Goal: Information Seeking & Learning: Understand process/instructions

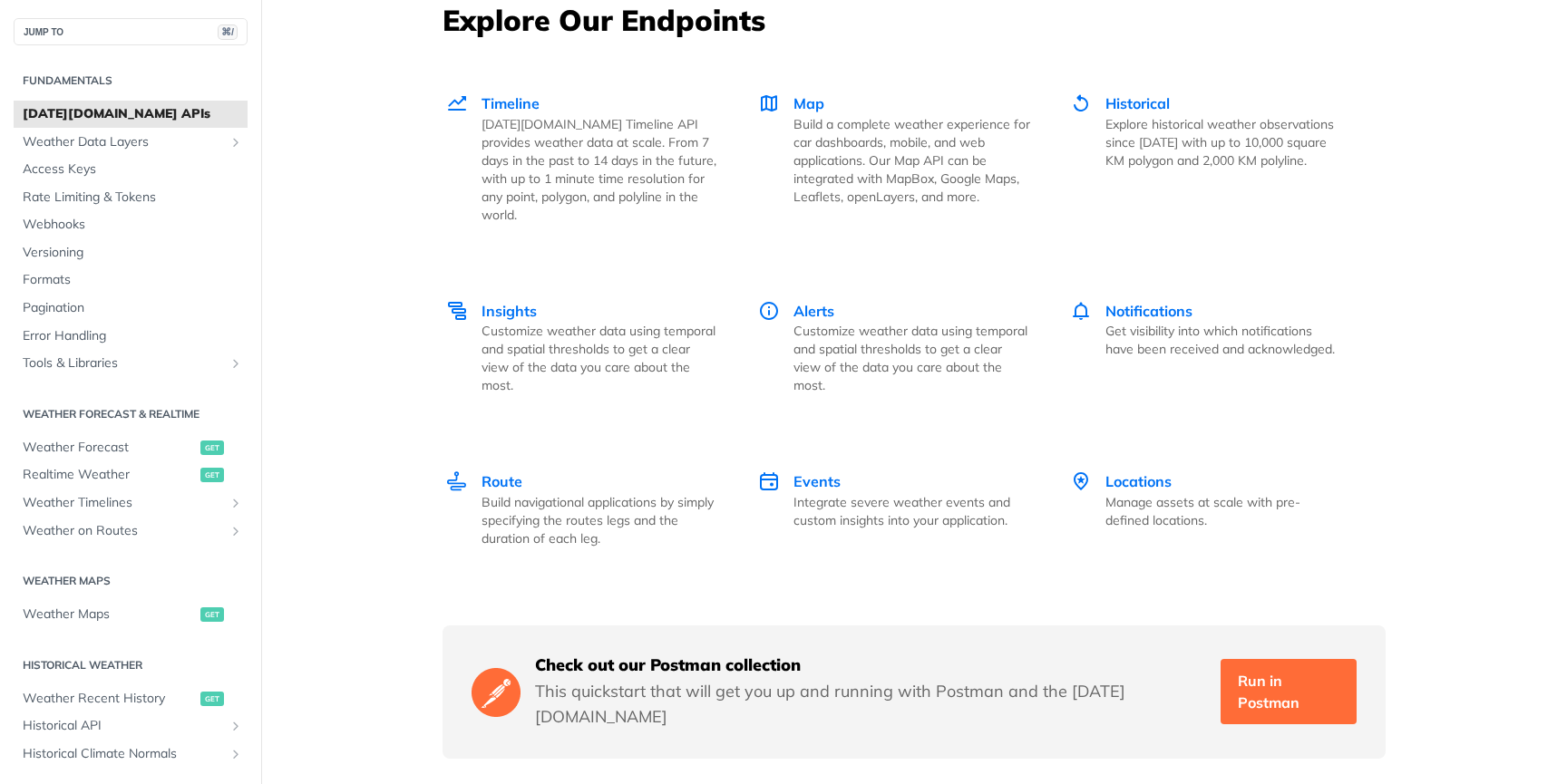
scroll to position [2538, 0]
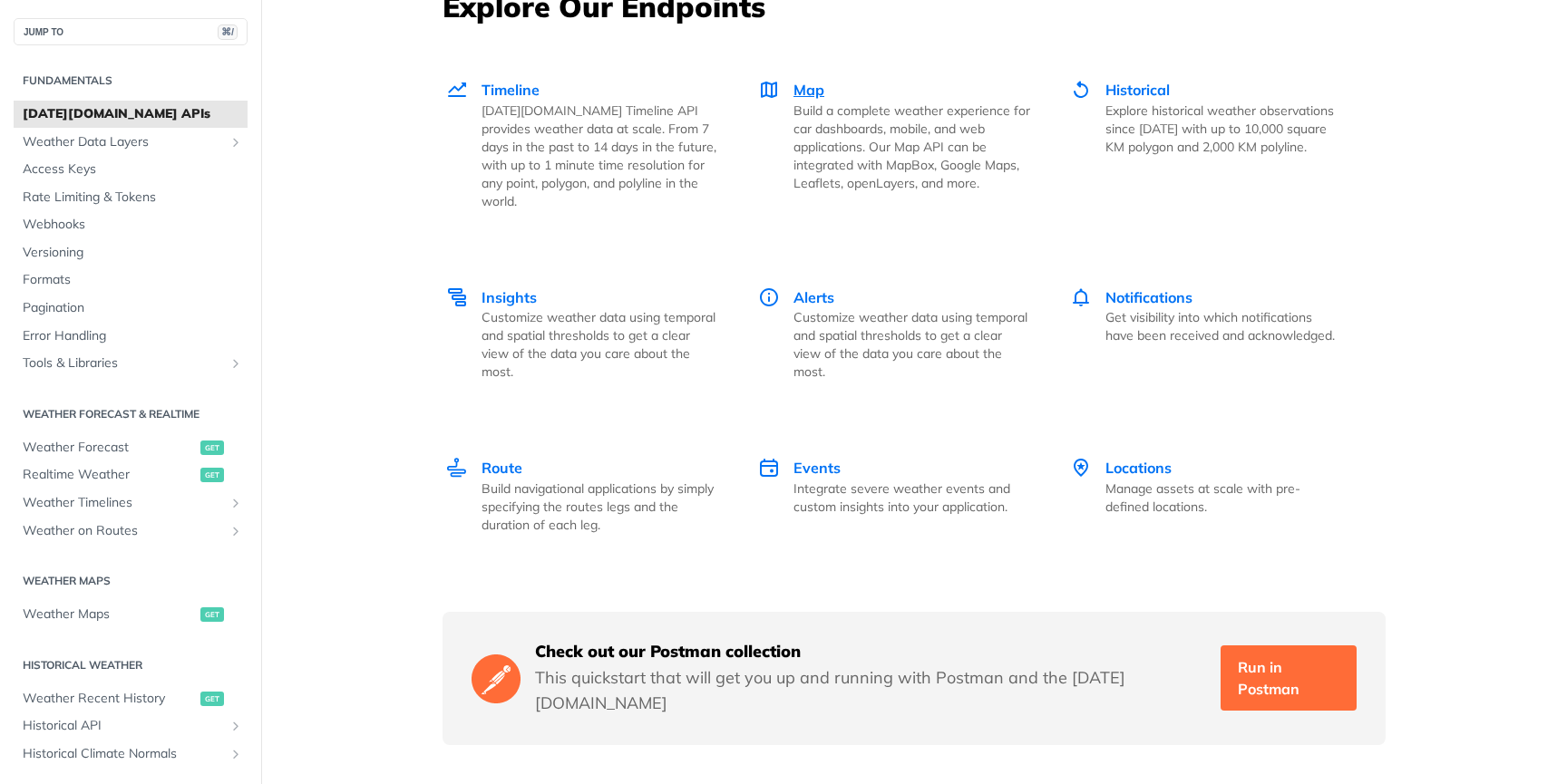
click at [804, 95] on span "Map" at bounding box center [809, 90] width 31 height 18
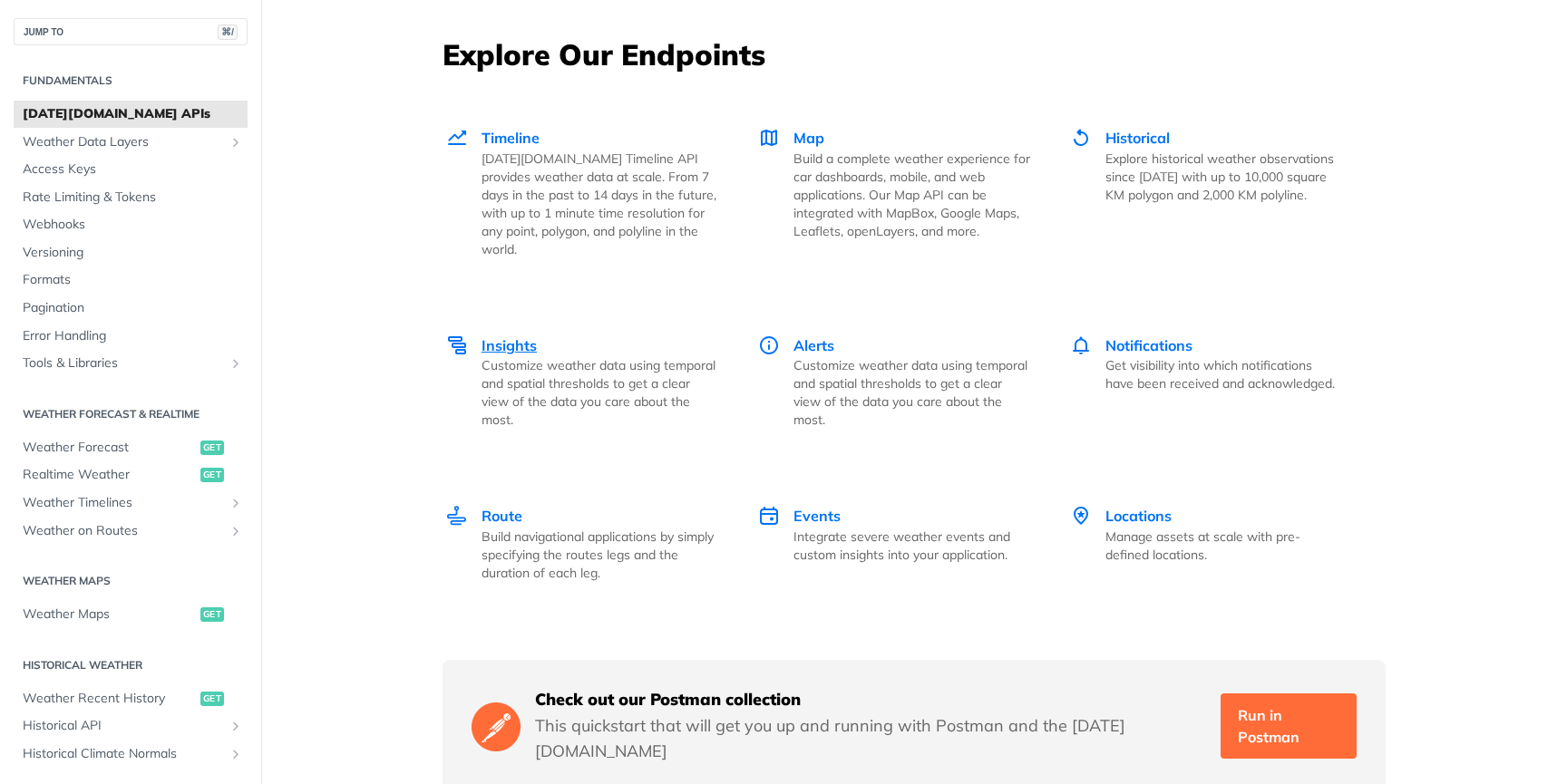
scroll to position [2478, 0]
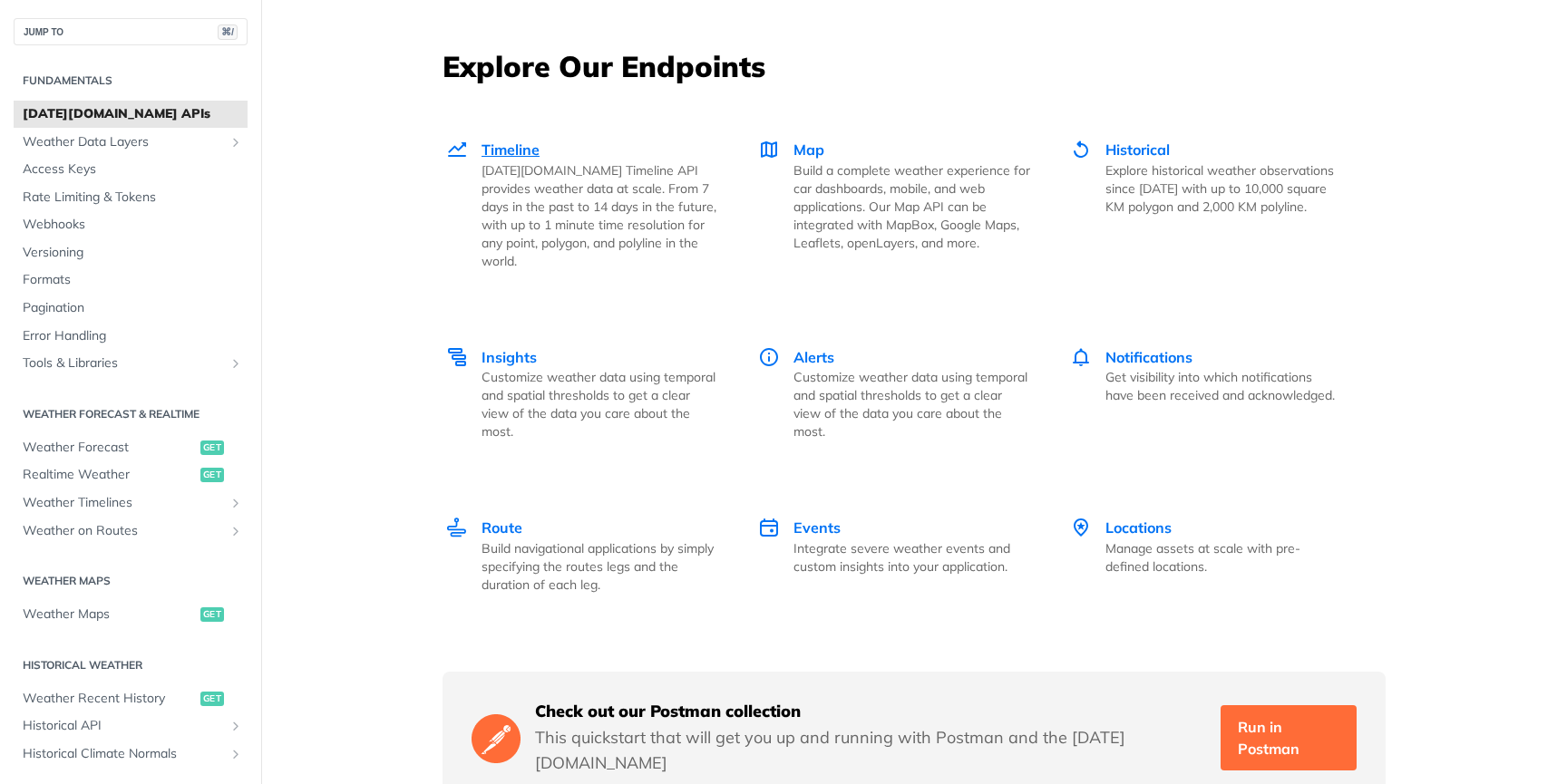
click at [507, 154] on span "Timeline" at bounding box center [510, 149] width 58 height 18
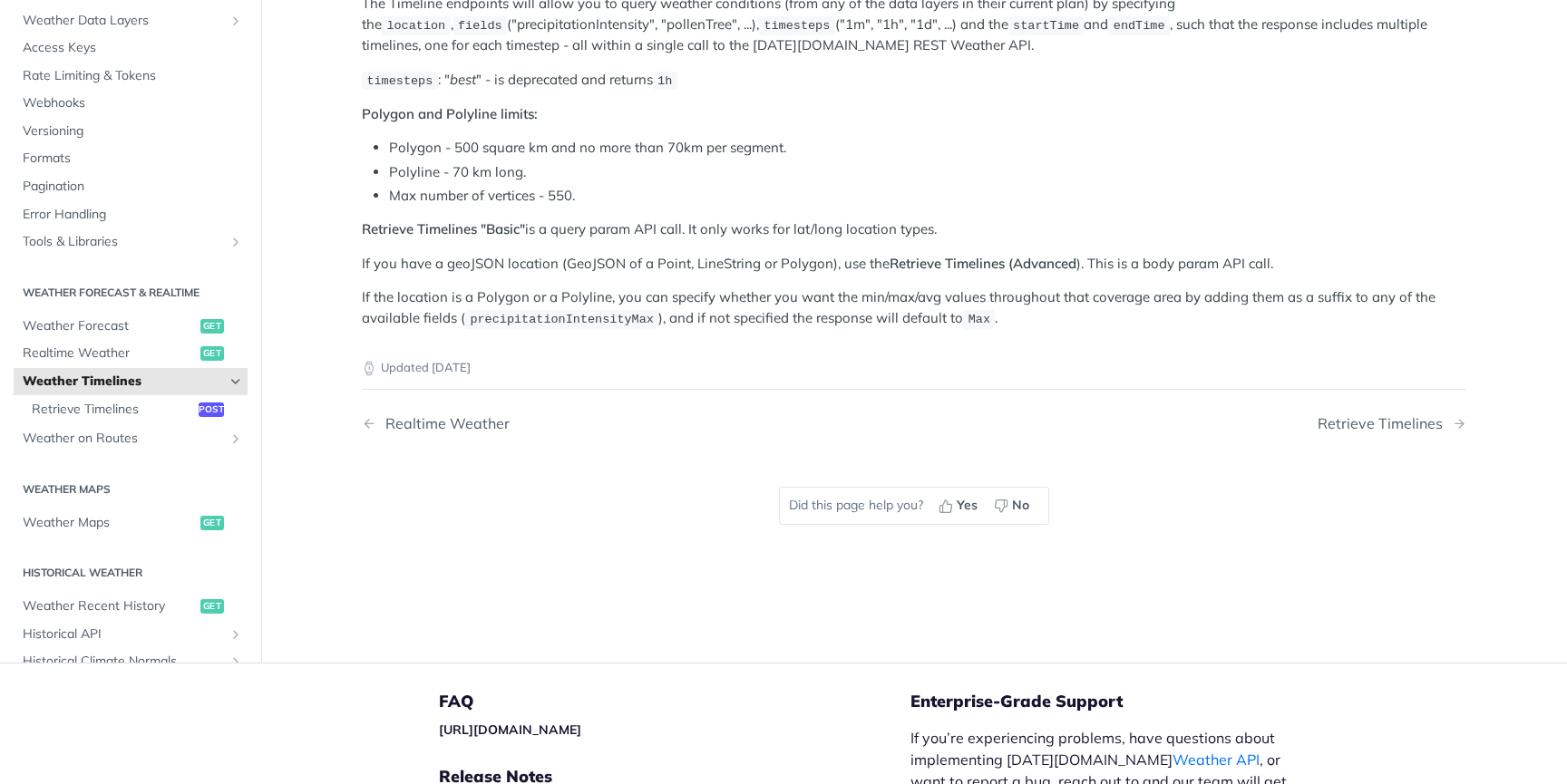
scroll to position [345, 0]
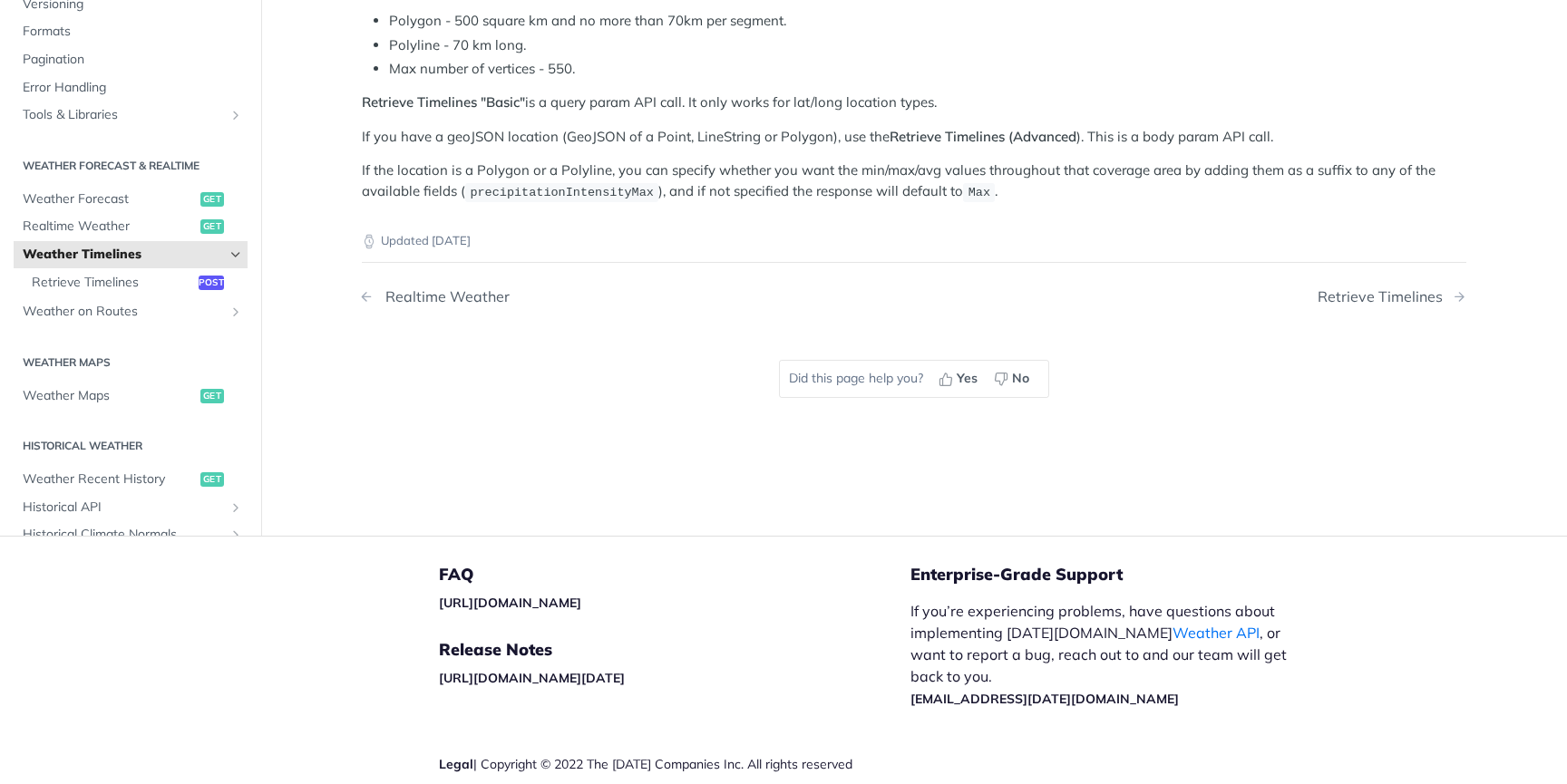
click at [443, 290] on div "Realtime Weather" at bounding box center [443, 297] width 133 height 17
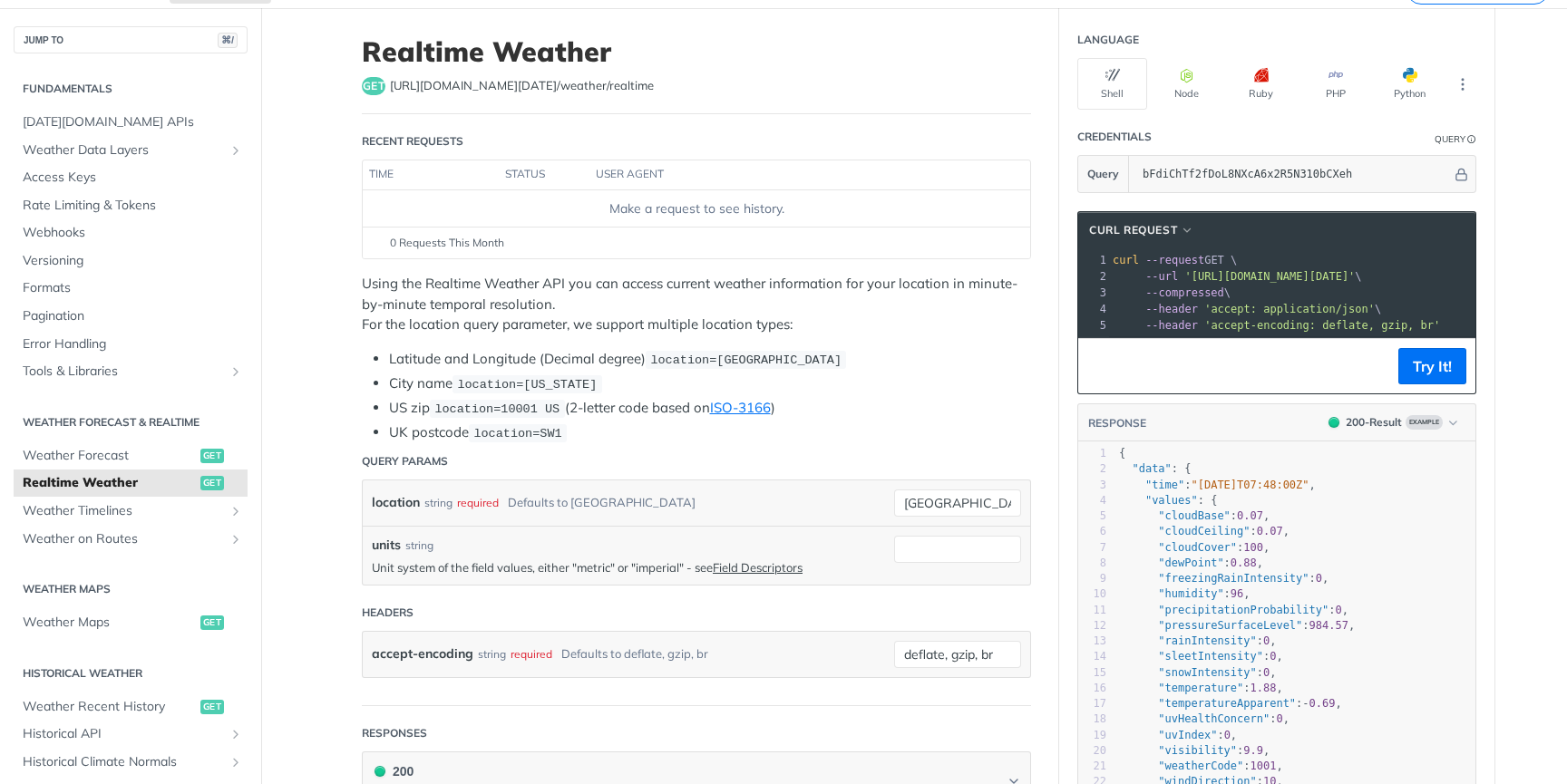
scroll to position [34, 0]
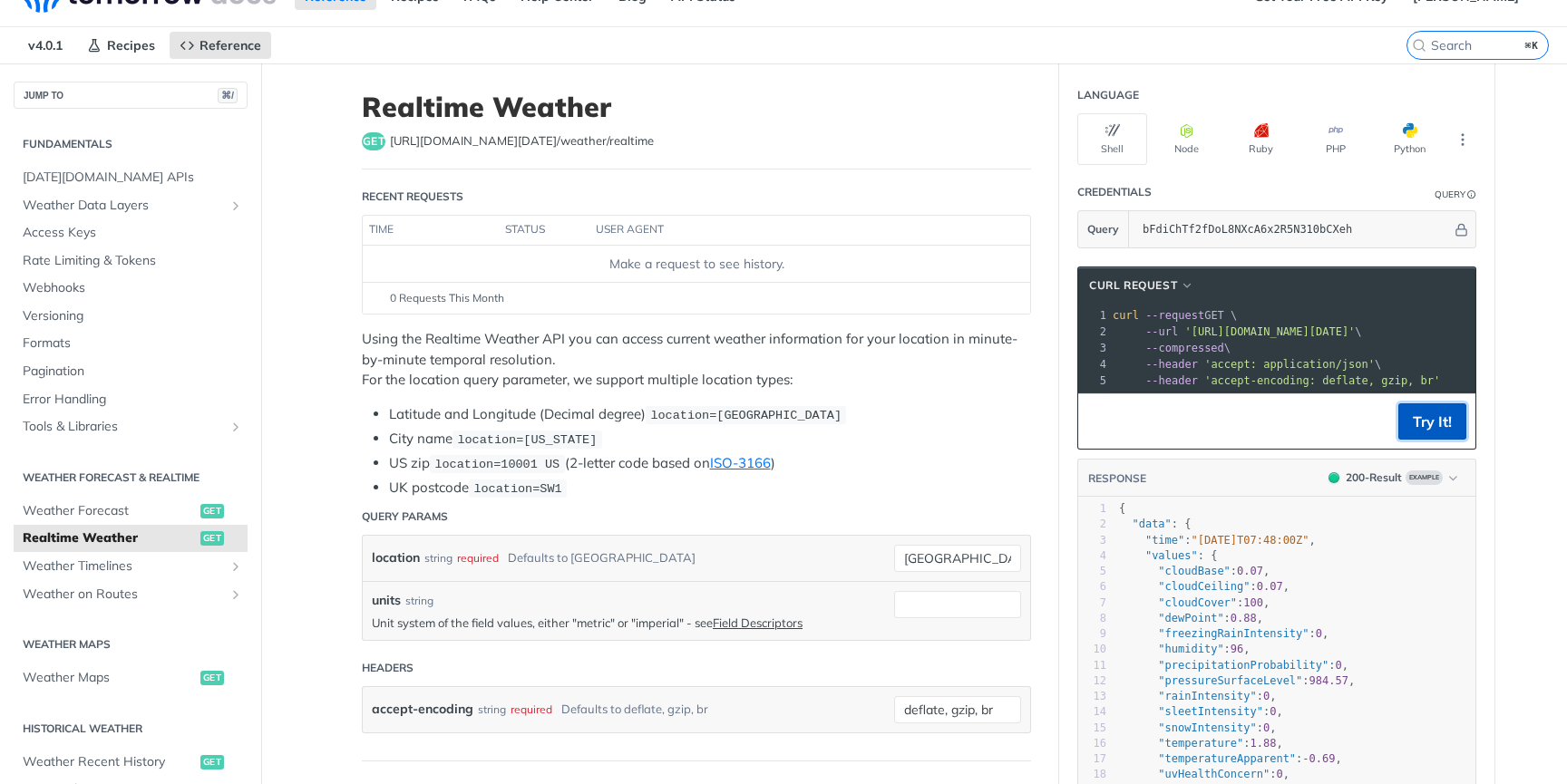
click at [1413, 421] on button "Try It!" at bounding box center [1432, 421] width 68 height 37
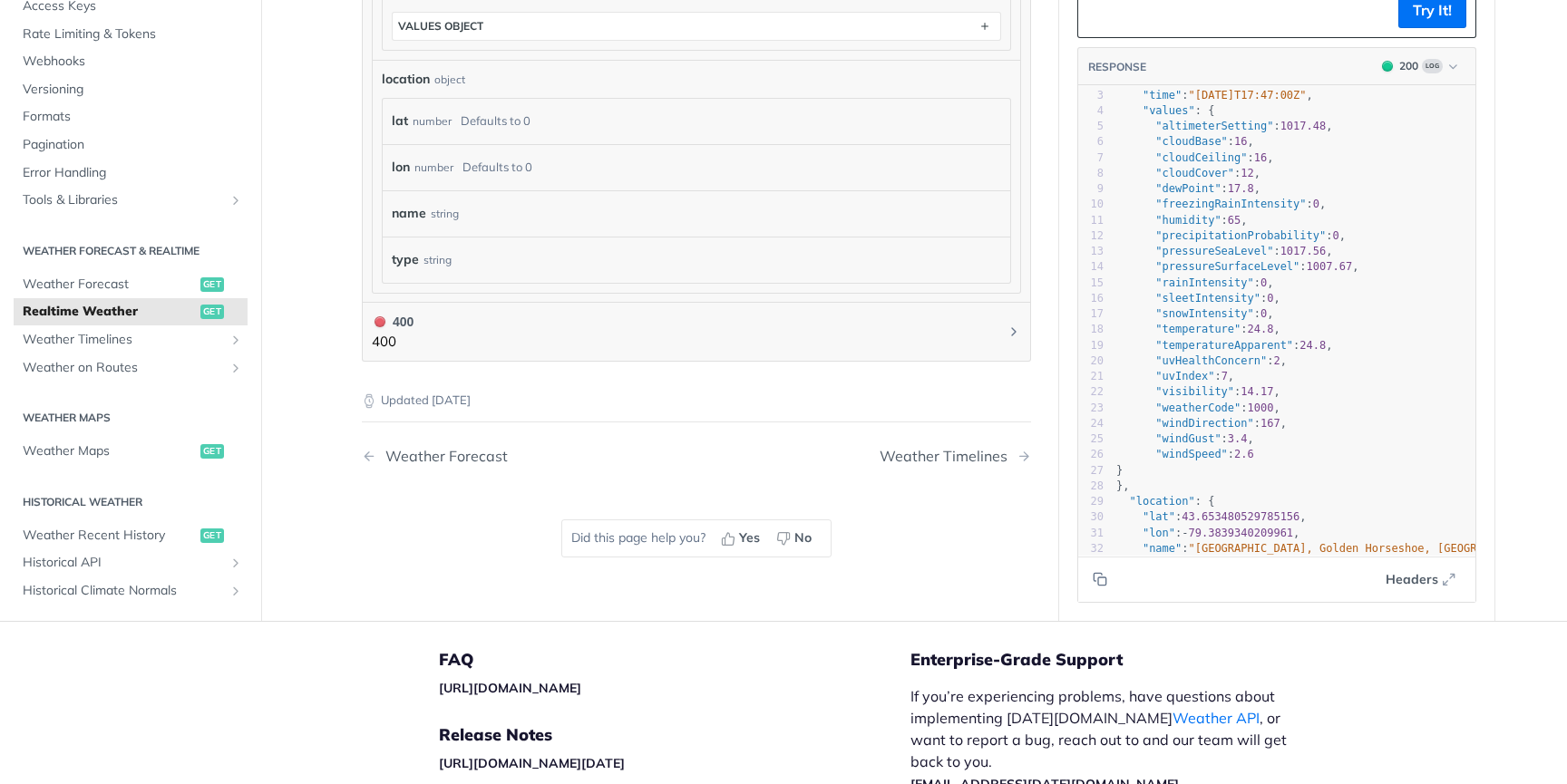
scroll to position [6, 7]
